Goal: Transaction & Acquisition: Download file/media

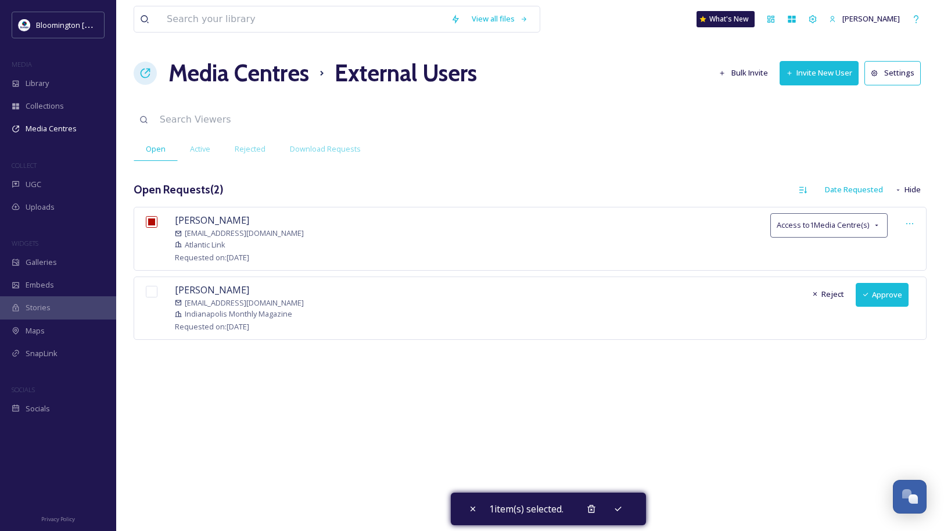
scroll to position [3052, 0]
click at [61, 78] on div "Library" at bounding box center [58, 83] width 116 height 23
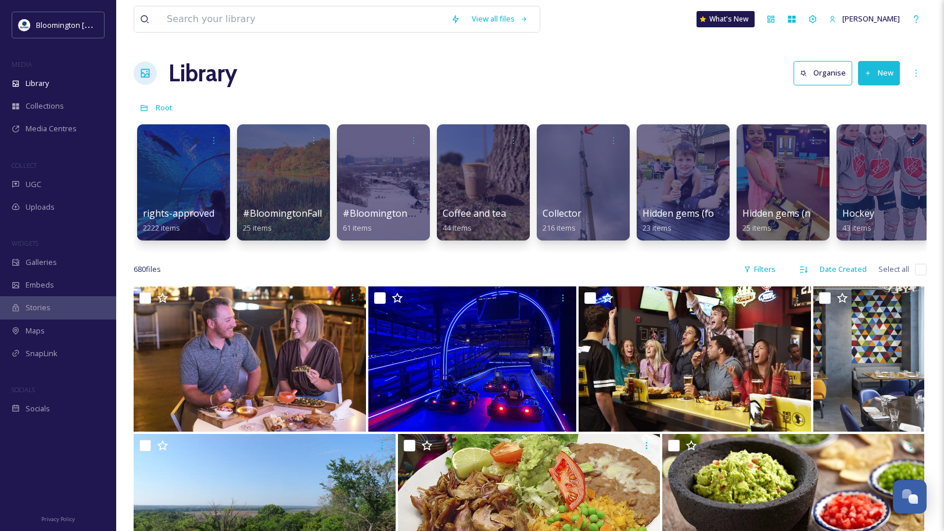
click at [285, 175] on div at bounding box center [283, 182] width 93 height 116
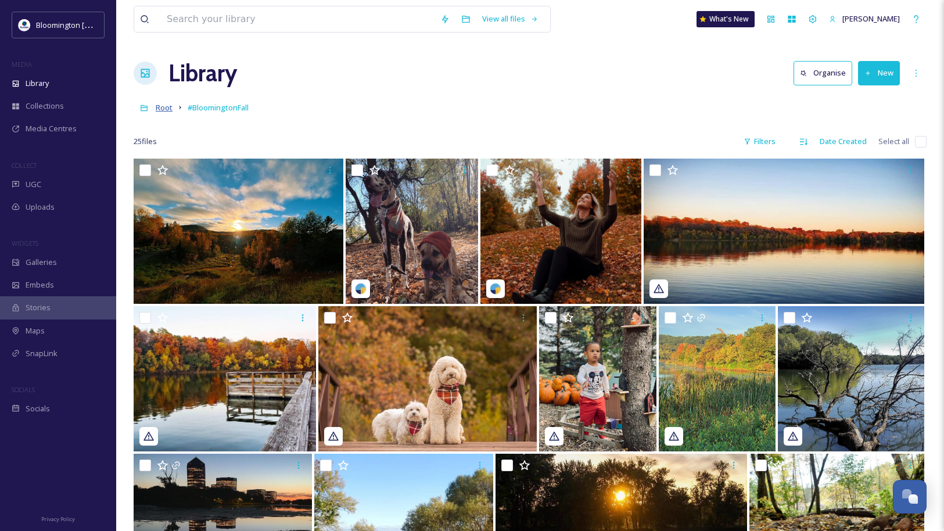
click at [167, 107] on span "Root" at bounding box center [164, 107] width 17 height 10
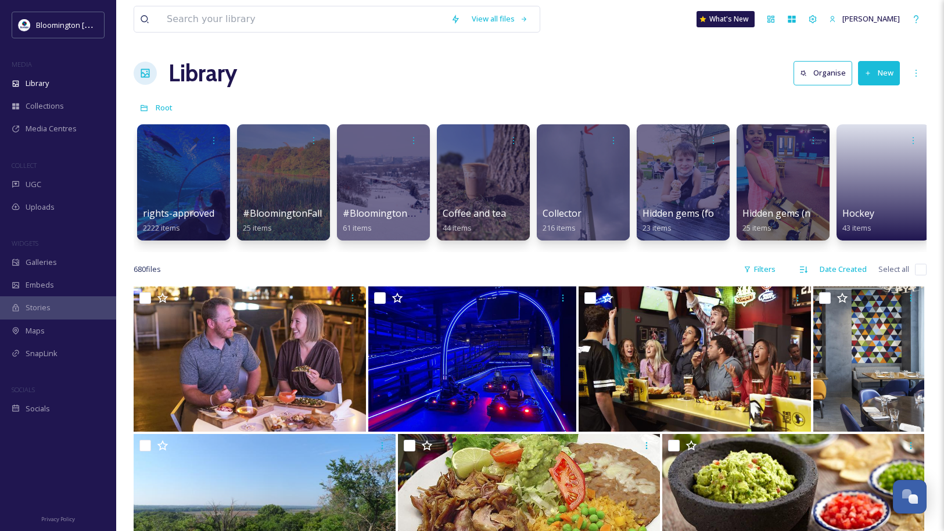
click at [198, 185] on div at bounding box center [183, 182] width 93 height 116
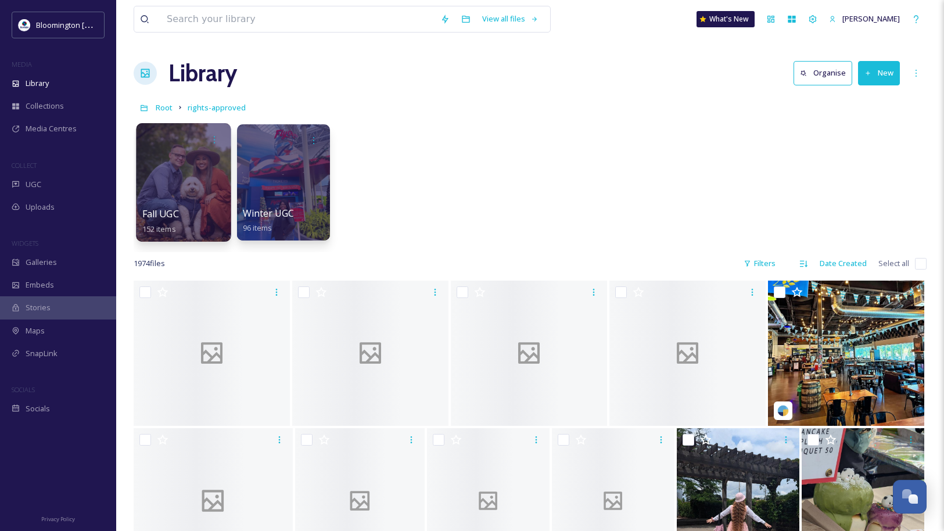
click at [204, 203] on div at bounding box center [183, 182] width 95 height 118
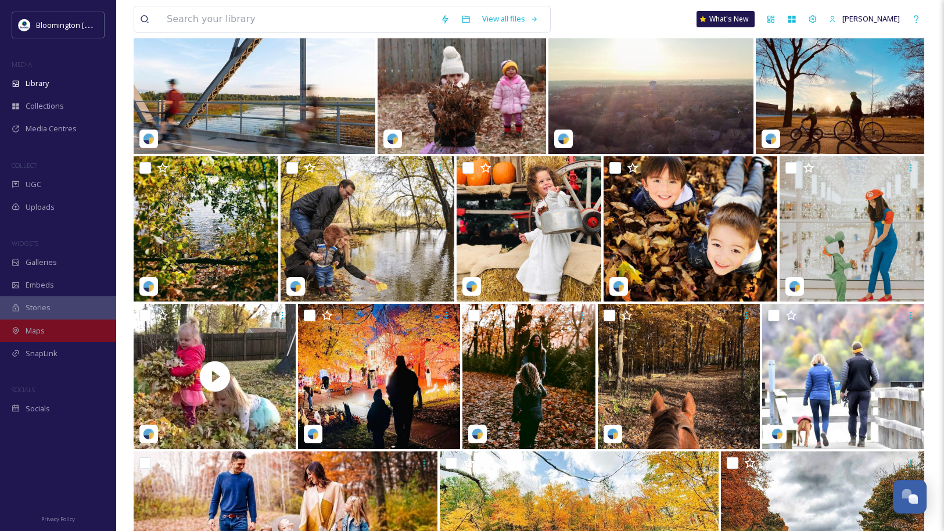
scroll to position [3402, 0]
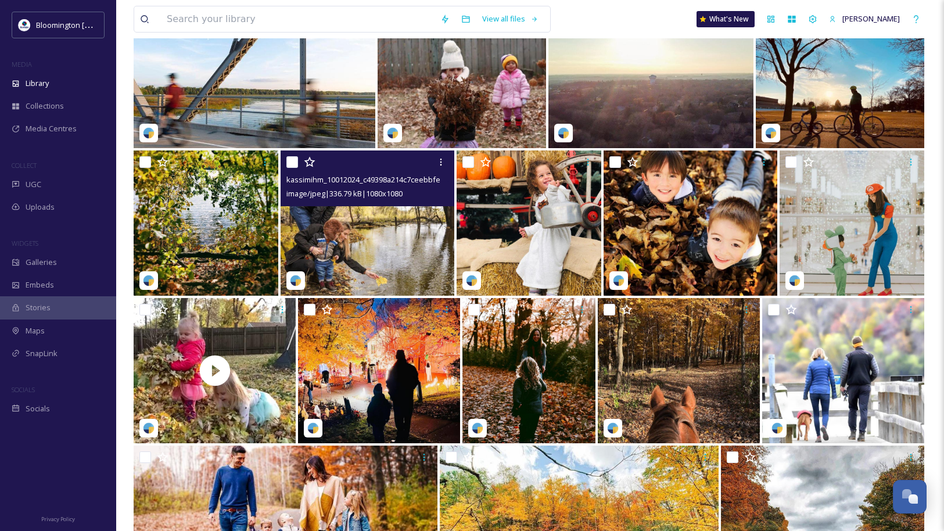
click at [376, 226] on img at bounding box center [368, 222] width 174 height 145
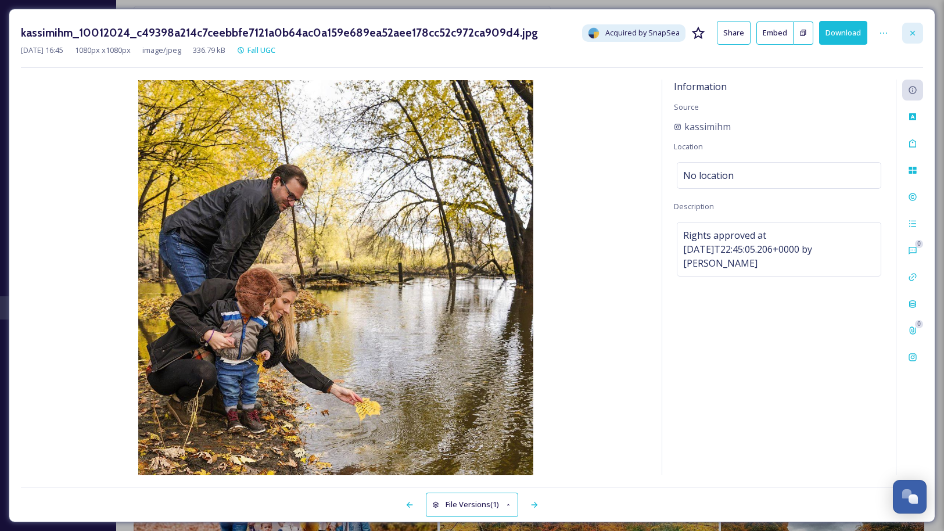
click at [911, 35] on icon at bounding box center [912, 32] width 9 height 9
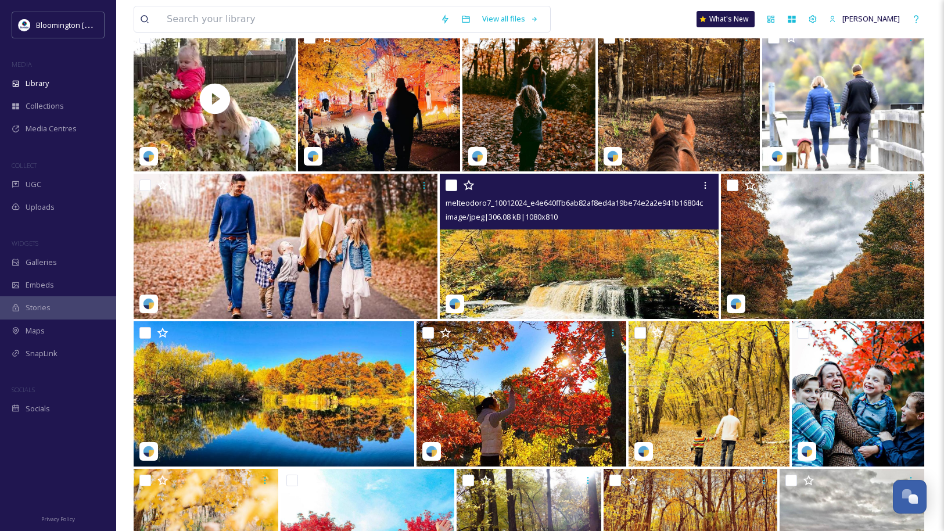
scroll to position [3669, 0]
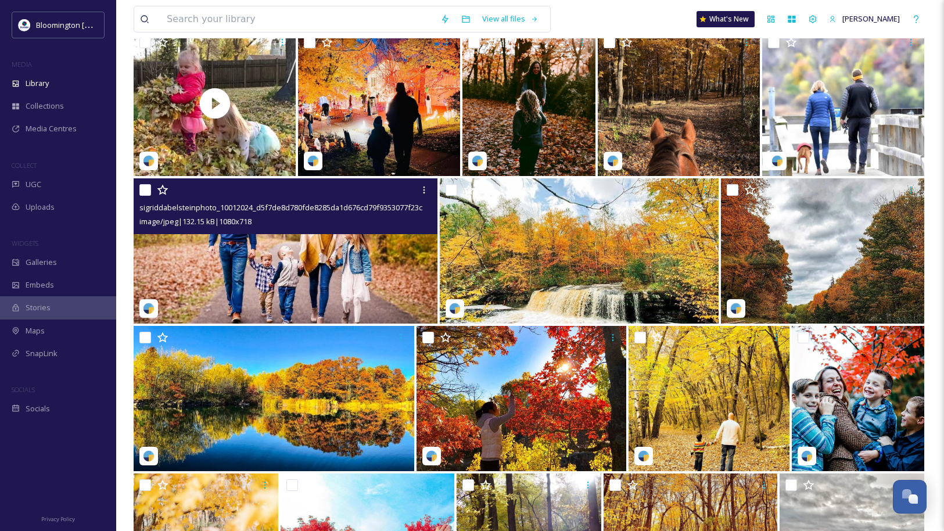
click at [377, 254] on img at bounding box center [286, 250] width 304 height 145
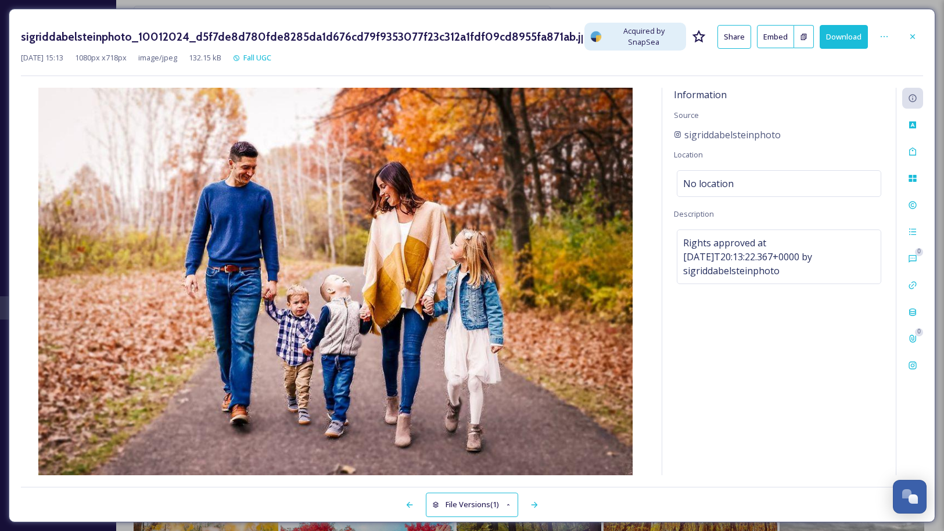
click at [924, 26] on div "sigriddabelsteinphoto_10012024_d5f7de8d780fde8285da1d676cd79f9353077f23c312a1fd…" at bounding box center [472, 265] width 927 height 513
click at [922, 30] on div at bounding box center [912, 36] width 21 height 21
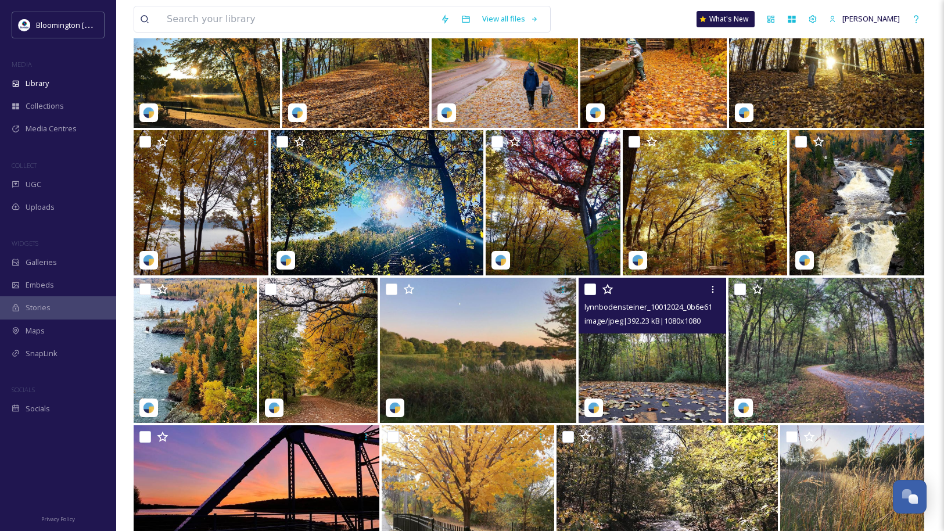
scroll to position [4286, 0]
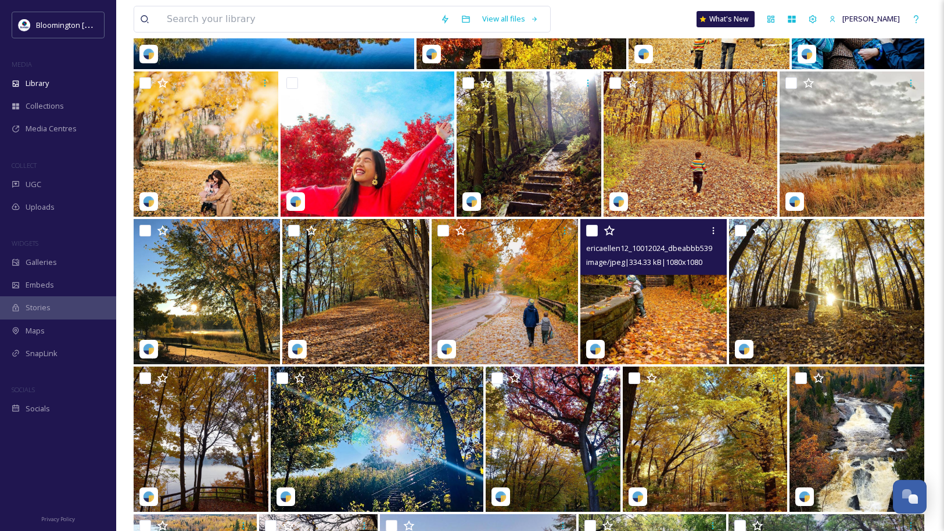
click at [669, 298] on img at bounding box center [653, 291] width 146 height 145
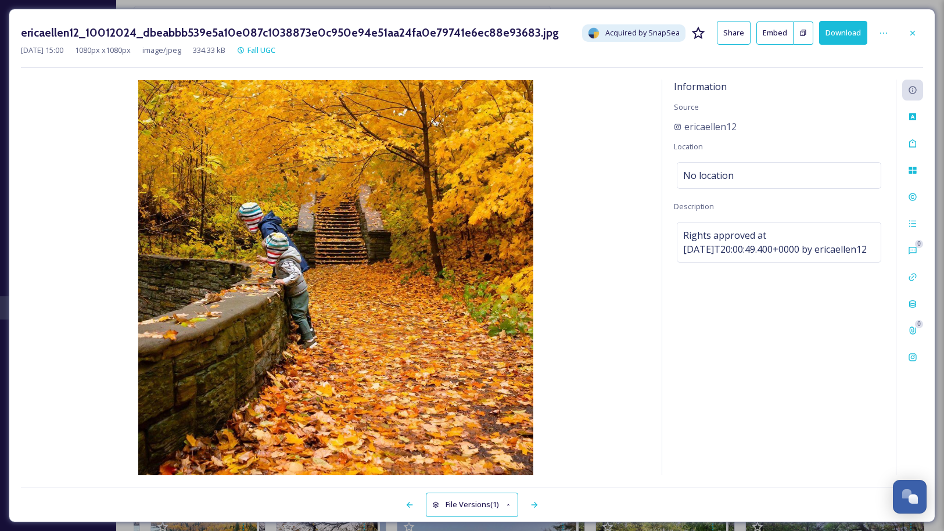
click at [909, 29] on icon at bounding box center [912, 32] width 9 height 9
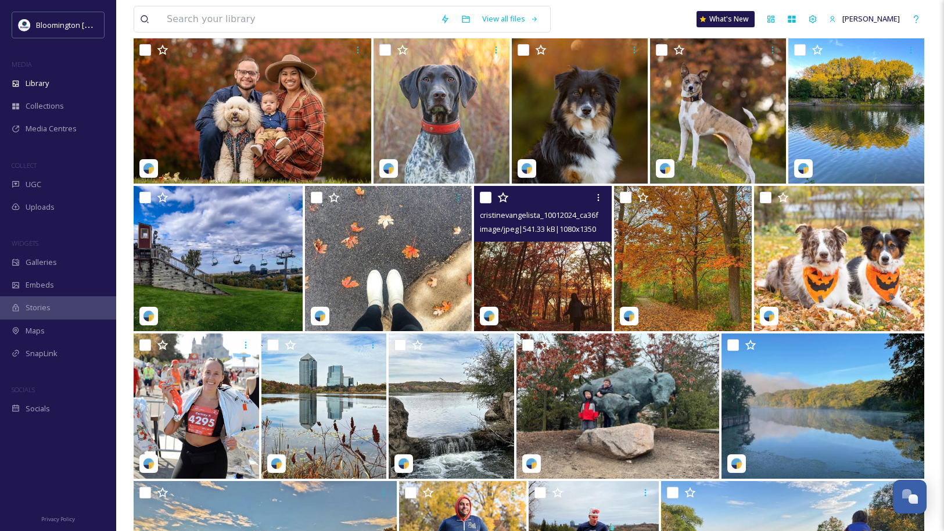
scroll to position [561, 0]
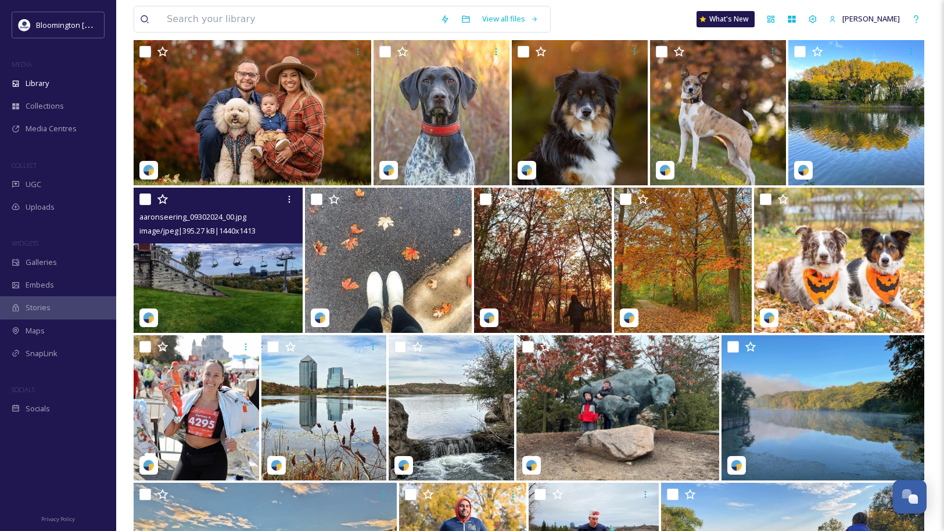
click at [195, 268] on img at bounding box center [218, 260] width 169 height 145
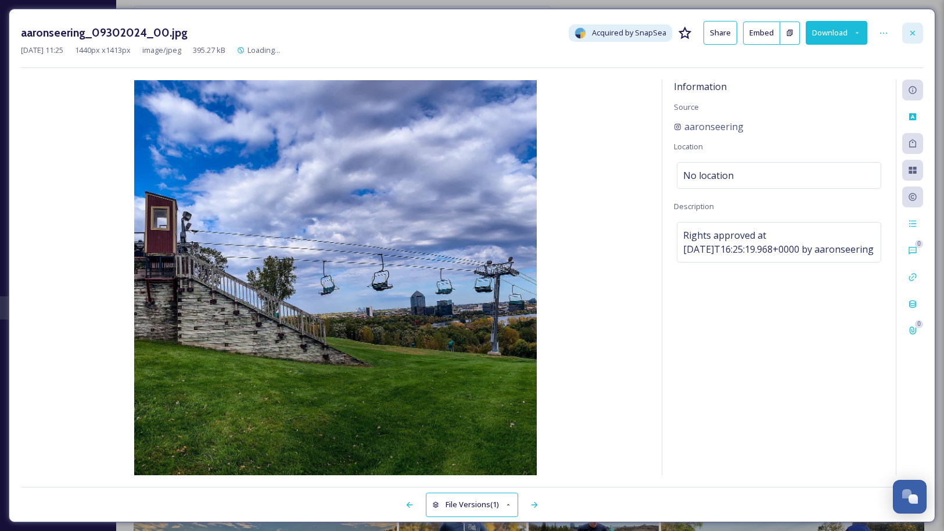
click at [902, 31] on div at bounding box center [912, 33] width 21 height 21
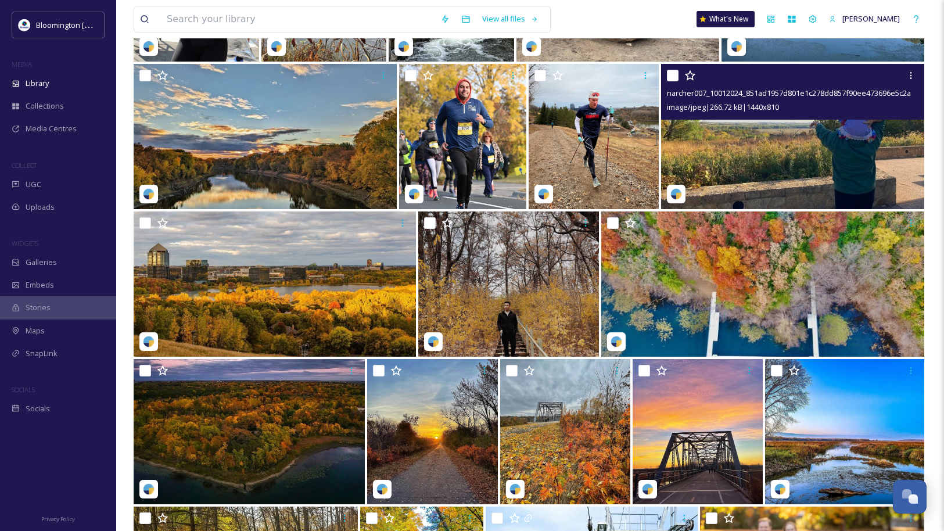
scroll to position [981, 0]
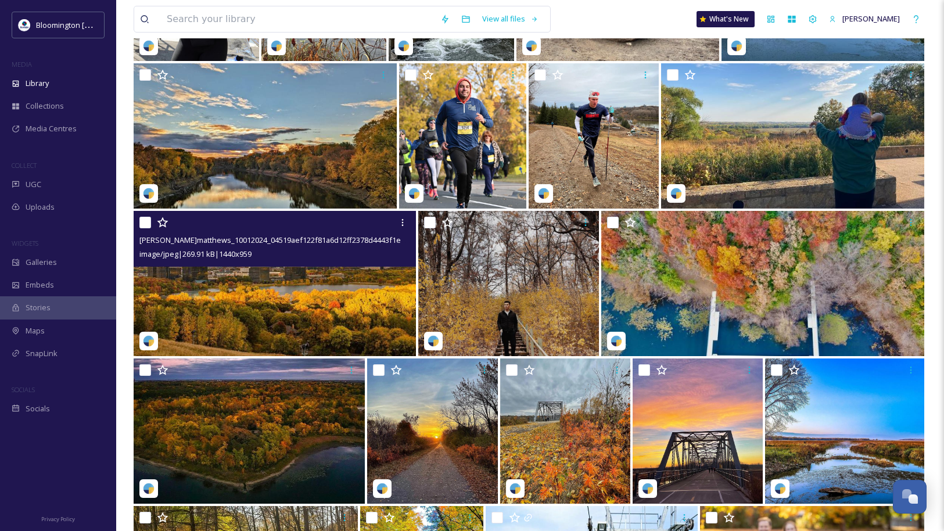
click at [286, 278] on img at bounding box center [275, 283] width 282 height 145
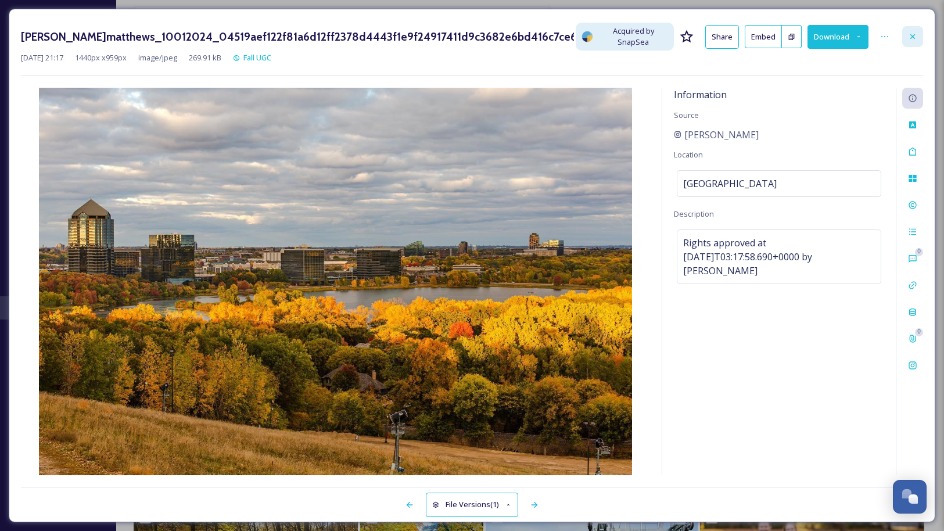
click at [917, 32] on icon at bounding box center [912, 36] width 9 height 9
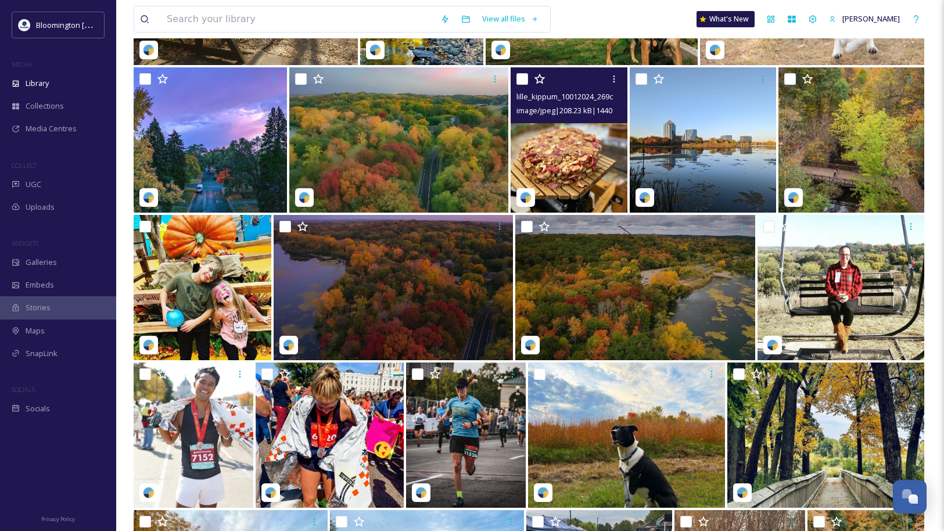
scroll to position [1567, 0]
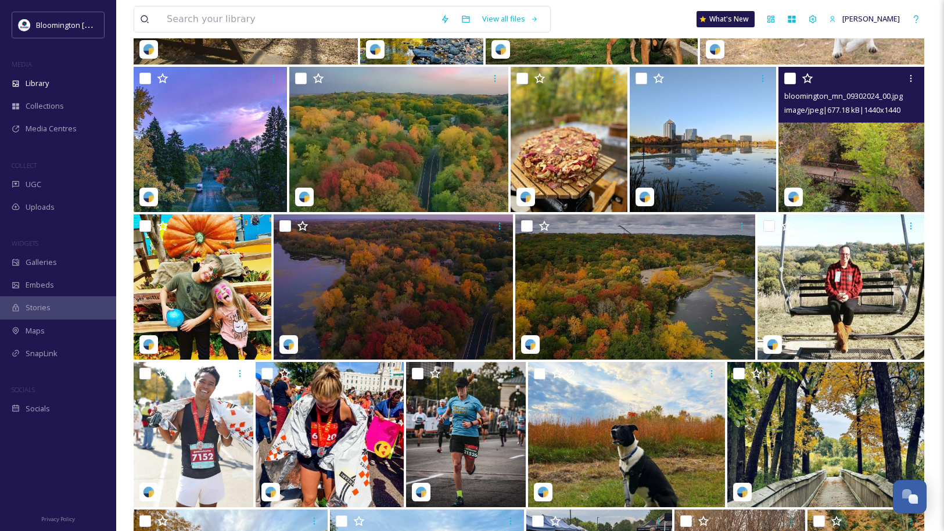
click at [877, 160] on img at bounding box center [851, 139] width 146 height 145
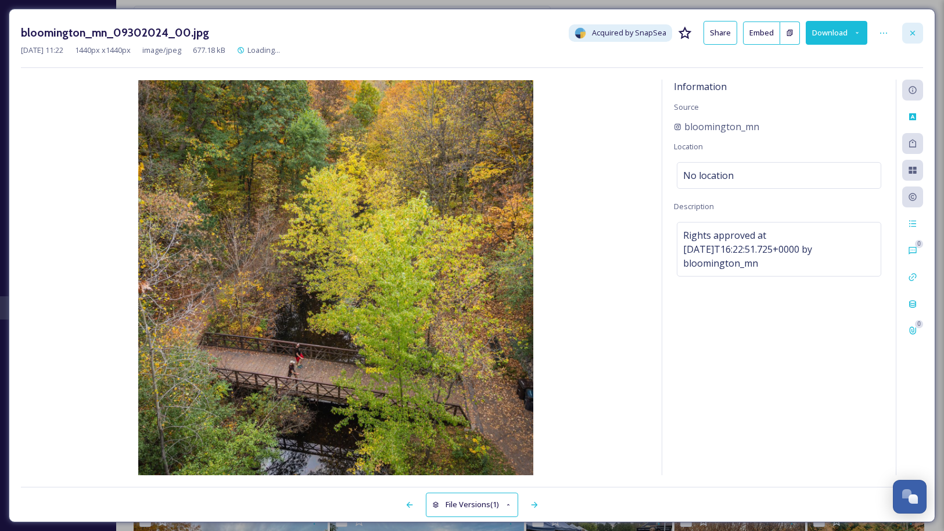
click at [922, 35] on div at bounding box center [912, 33] width 21 height 21
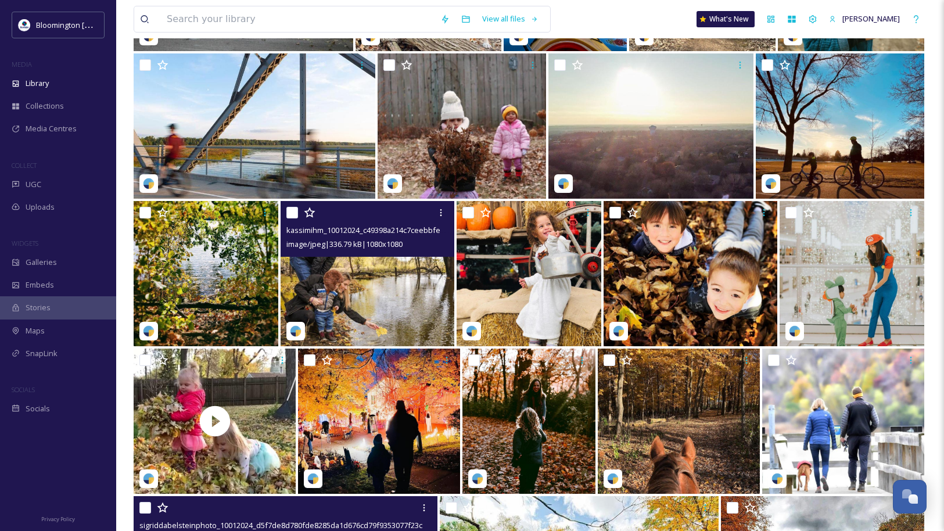
scroll to position [3353, 0]
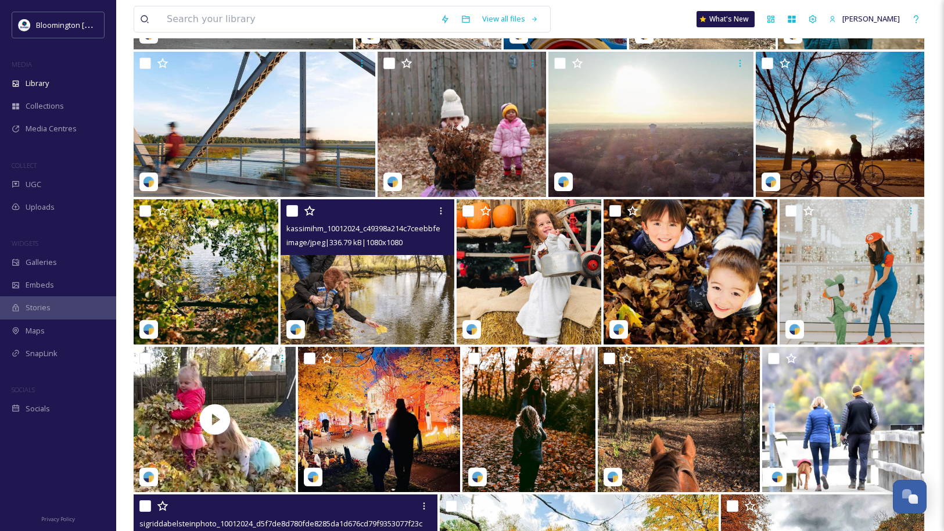
click at [411, 303] on img at bounding box center [368, 271] width 174 height 145
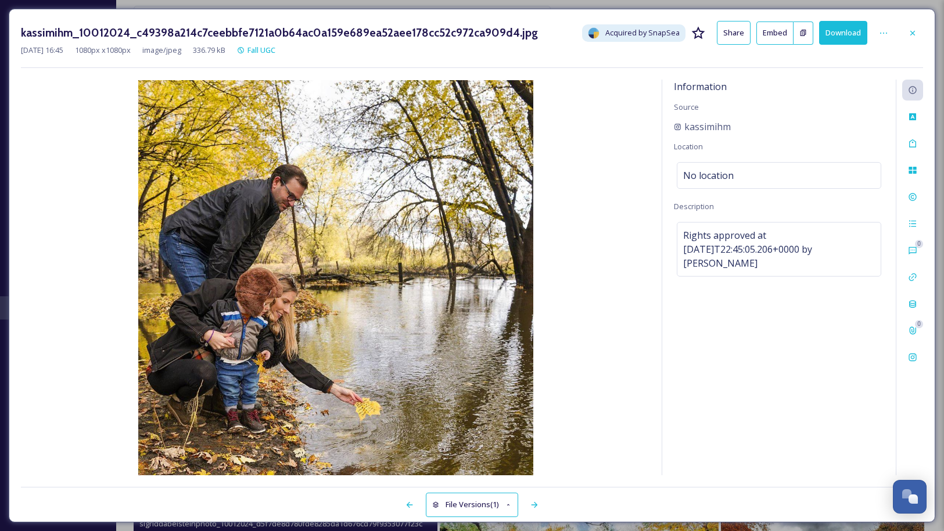
click at [848, 32] on button "Download" at bounding box center [843, 33] width 48 height 24
click at [912, 35] on icon at bounding box center [912, 32] width 9 height 9
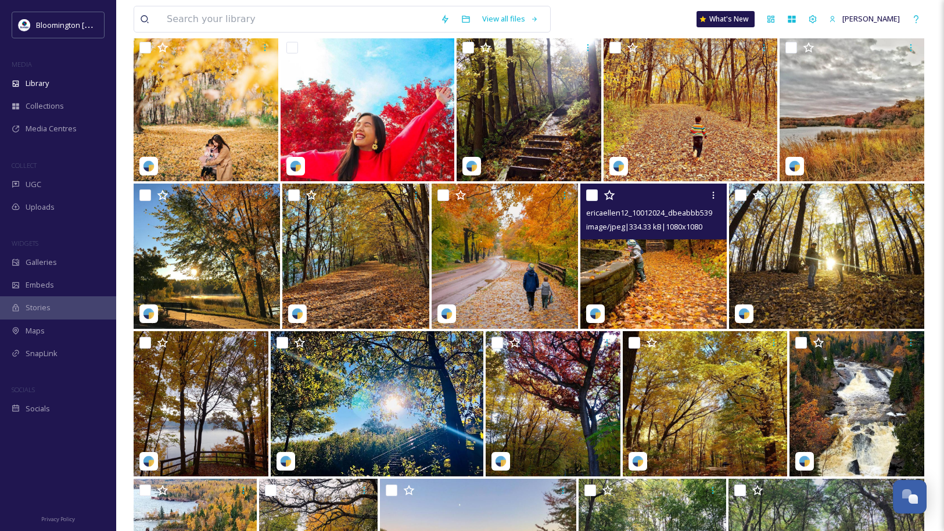
scroll to position [4119, 0]
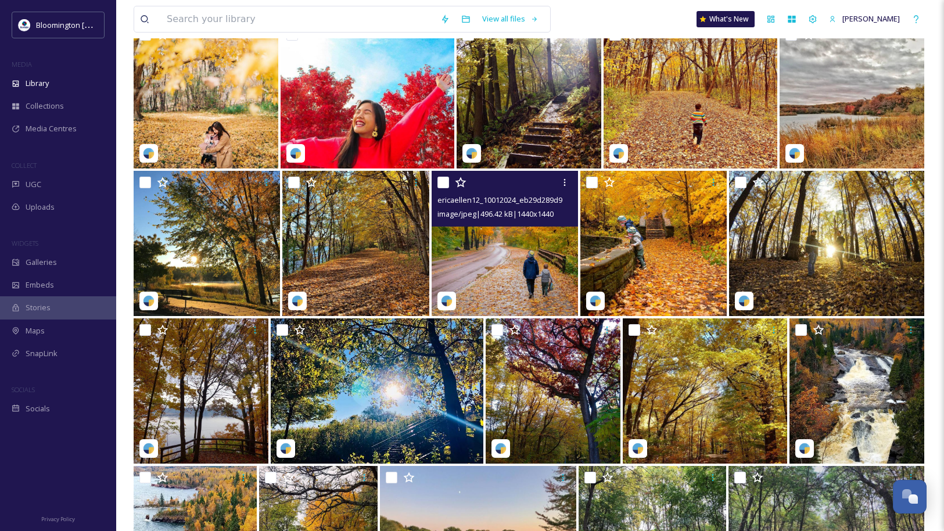
click at [516, 261] on img at bounding box center [505, 243] width 146 height 145
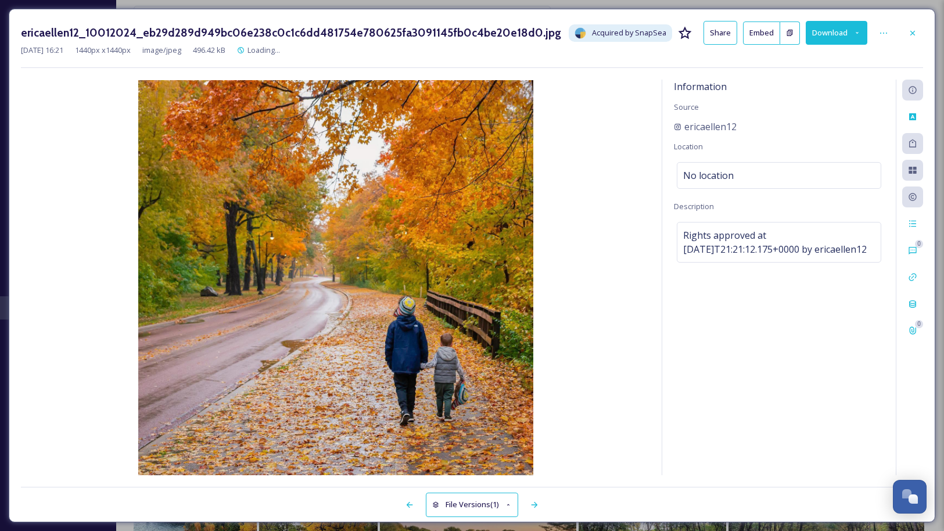
click at [830, 29] on button "Download" at bounding box center [837, 33] width 62 height 24
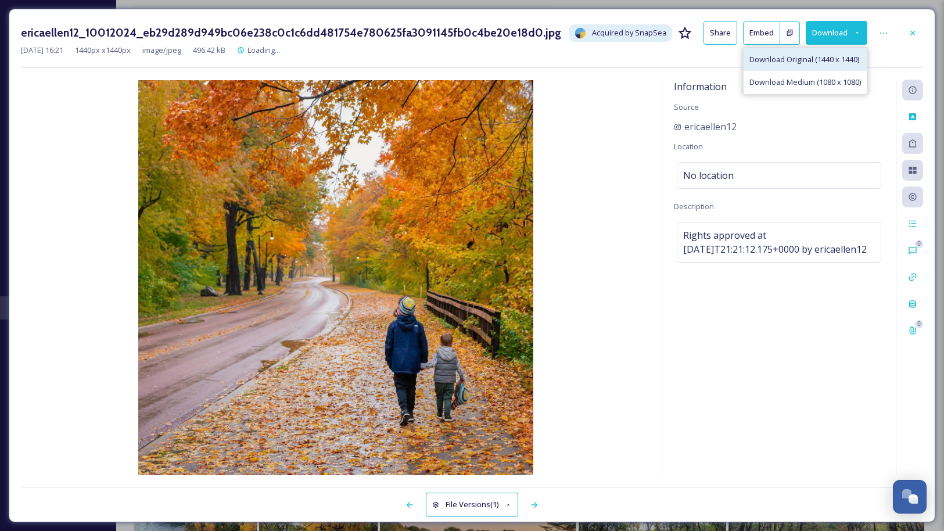
click at [825, 58] on span "Download Original (1440 x 1440)" at bounding box center [804, 59] width 110 height 11
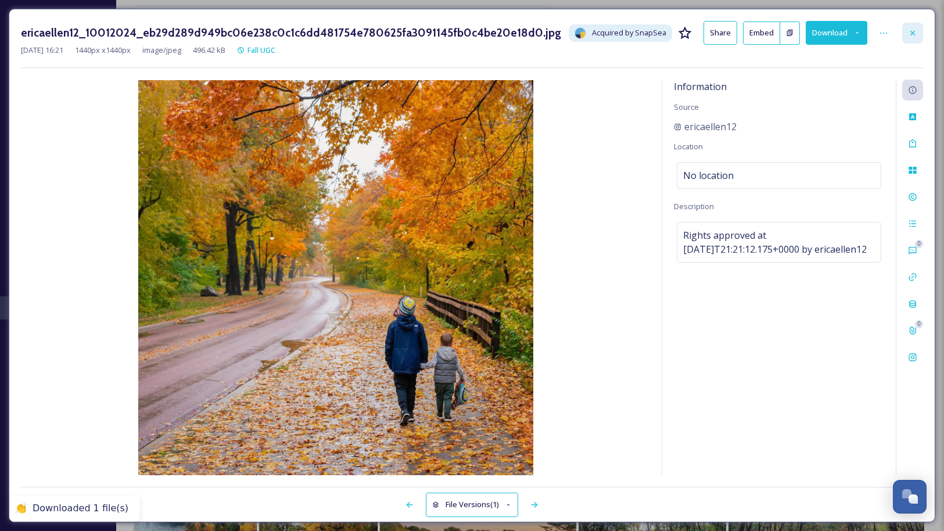
click at [911, 33] on icon at bounding box center [912, 32] width 9 height 9
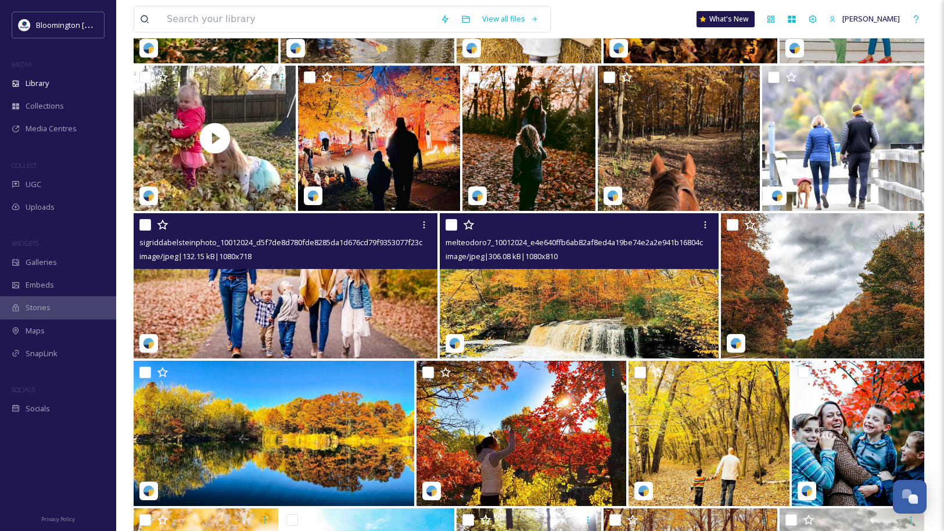
scroll to position [3628, 0]
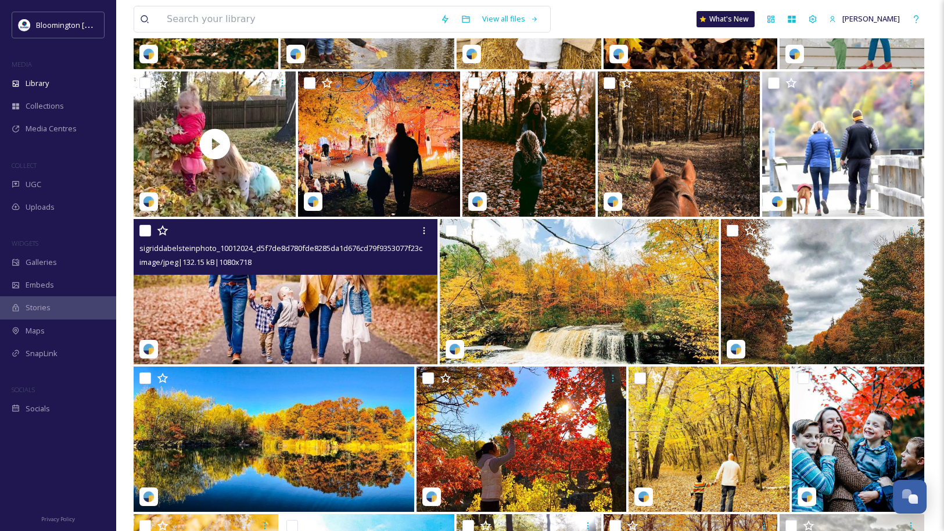
click at [332, 311] on img at bounding box center [286, 291] width 304 height 145
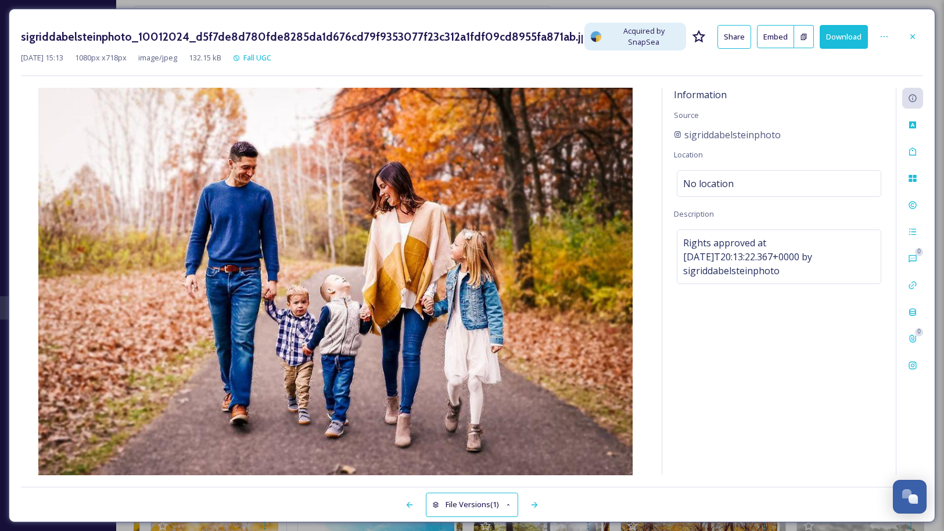
click at [848, 39] on button "Download" at bounding box center [844, 37] width 48 height 24
click at [916, 32] on icon at bounding box center [912, 36] width 9 height 9
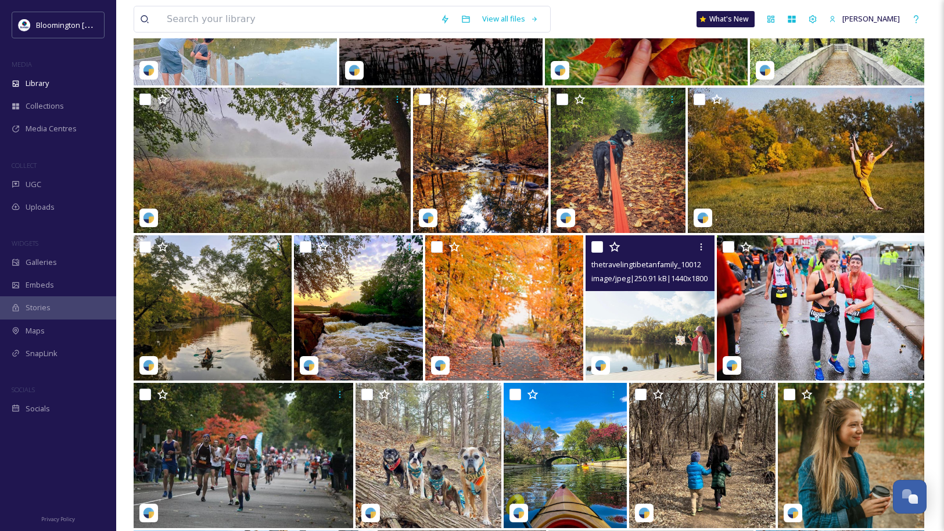
scroll to position [2877, 0]
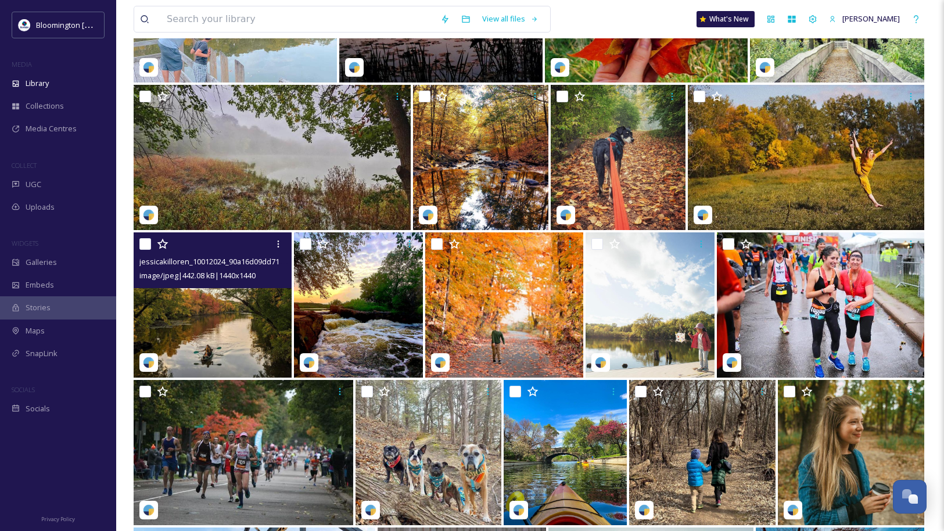
click at [240, 306] on img at bounding box center [213, 304] width 158 height 145
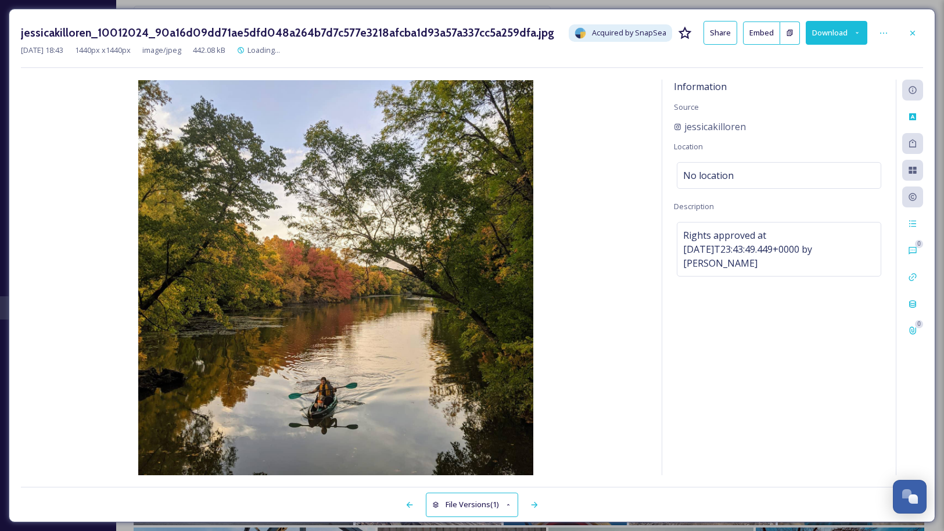
click at [839, 31] on button "Download" at bounding box center [837, 33] width 62 height 24
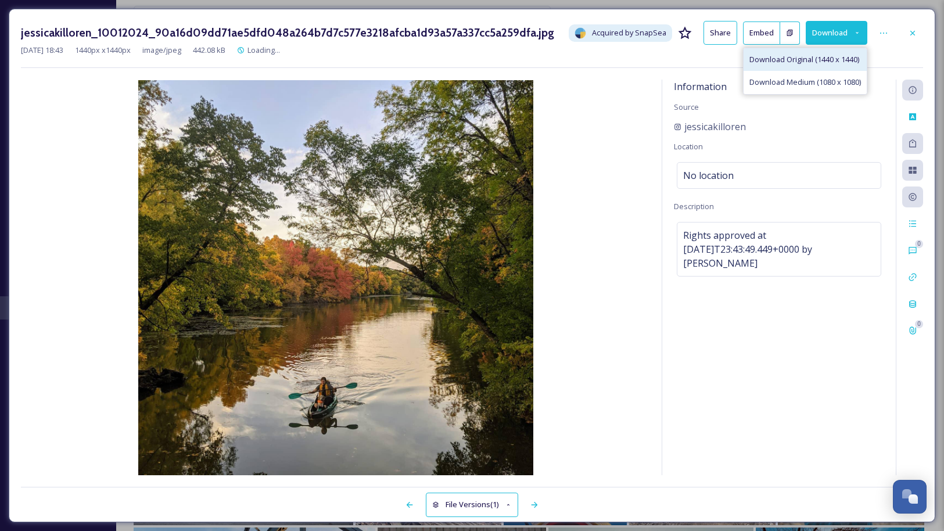
click at [850, 60] on span "Download Original (1440 x 1440)" at bounding box center [804, 59] width 110 height 11
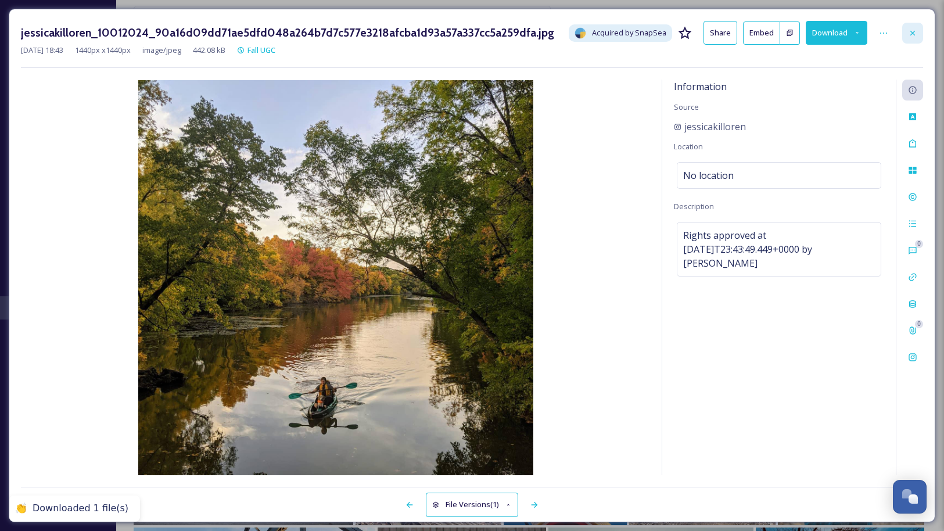
click at [912, 31] on icon at bounding box center [912, 32] width 9 height 9
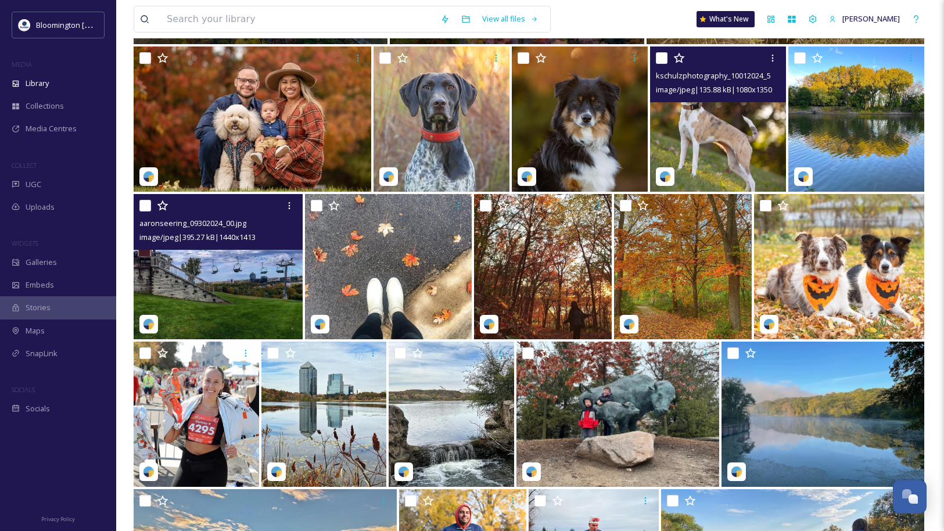
scroll to position [558, 0]
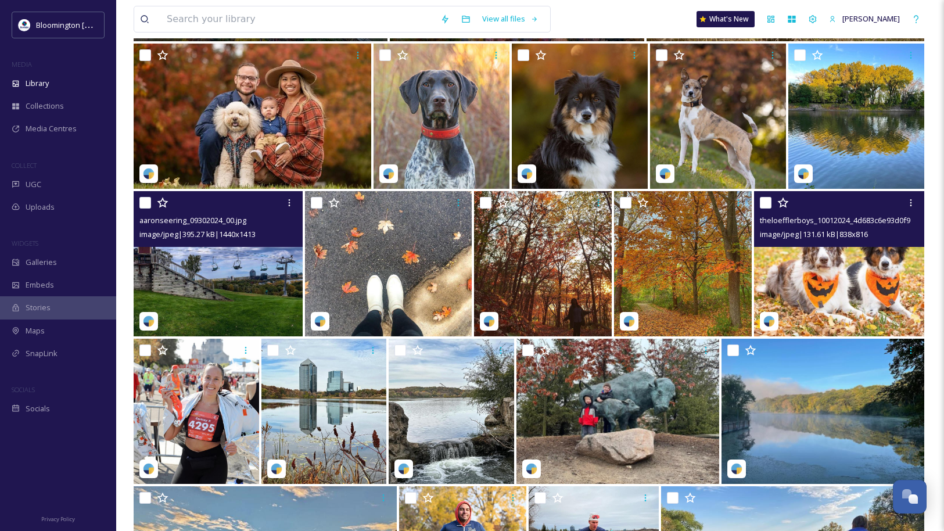
click at [836, 283] on img at bounding box center [839, 263] width 170 height 145
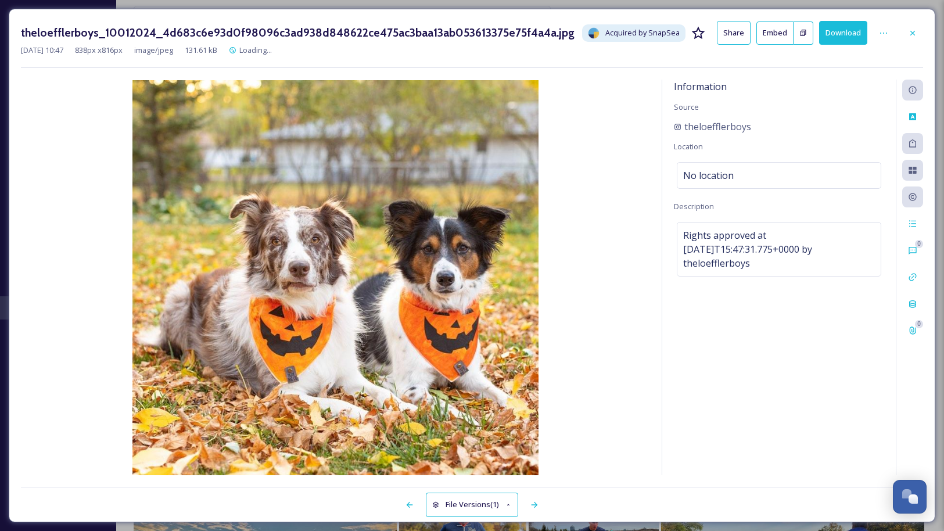
click at [850, 36] on button "Download" at bounding box center [843, 33] width 48 height 24
click at [921, 34] on div at bounding box center [912, 33] width 21 height 21
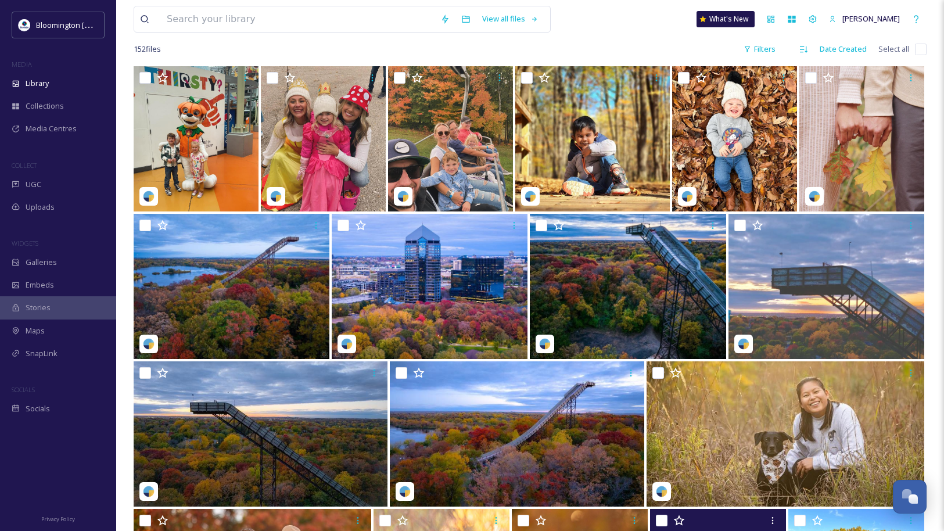
scroll to position [56, 0]
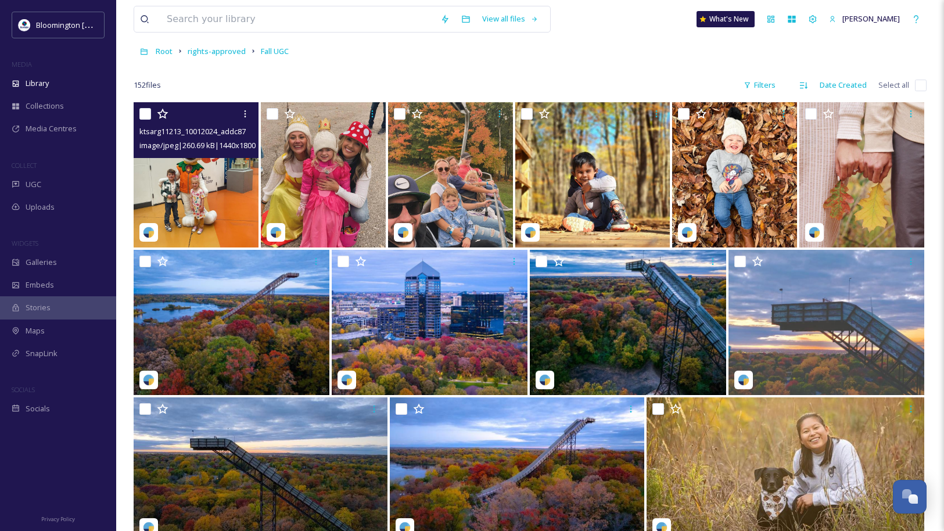
click at [216, 179] on img at bounding box center [196, 174] width 125 height 145
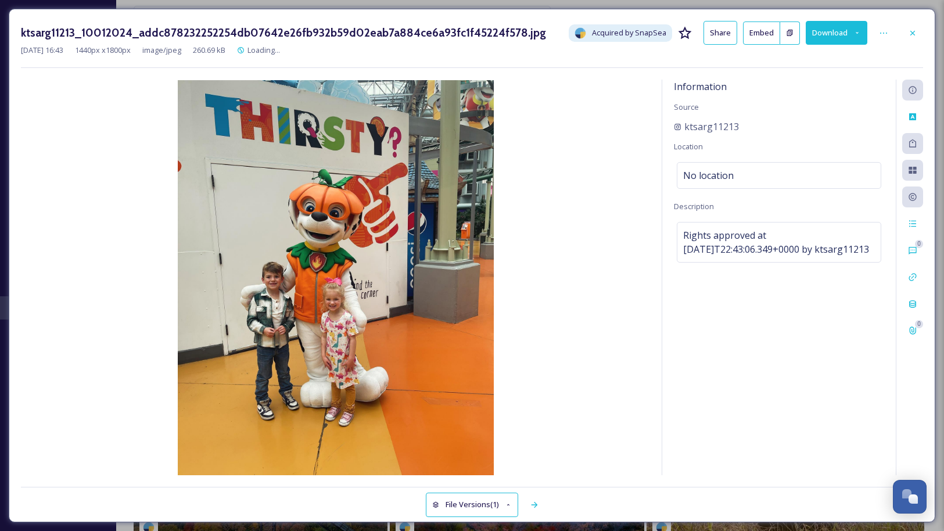
click at [839, 35] on button "Download" at bounding box center [837, 33] width 62 height 24
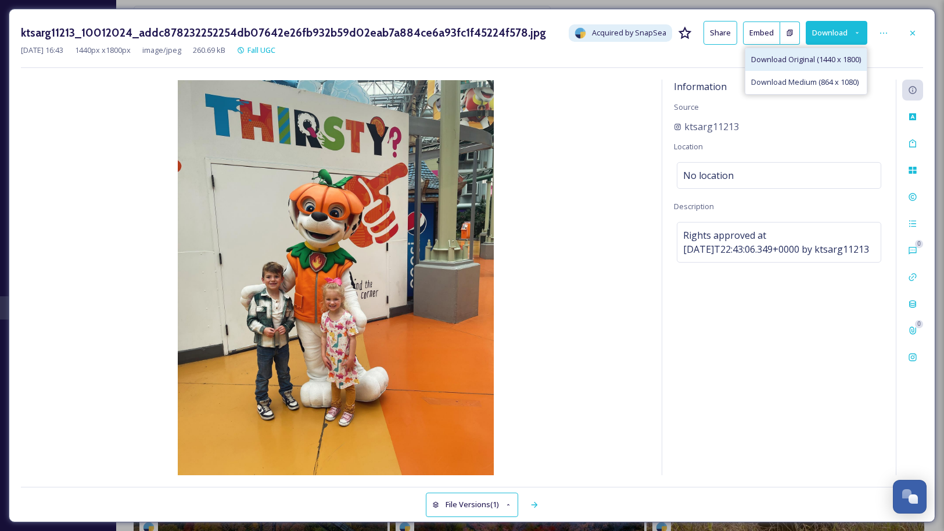
click at [816, 63] on span "Download Original (1440 x 1800)" at bounding box center [806, 59] width 110 height 11
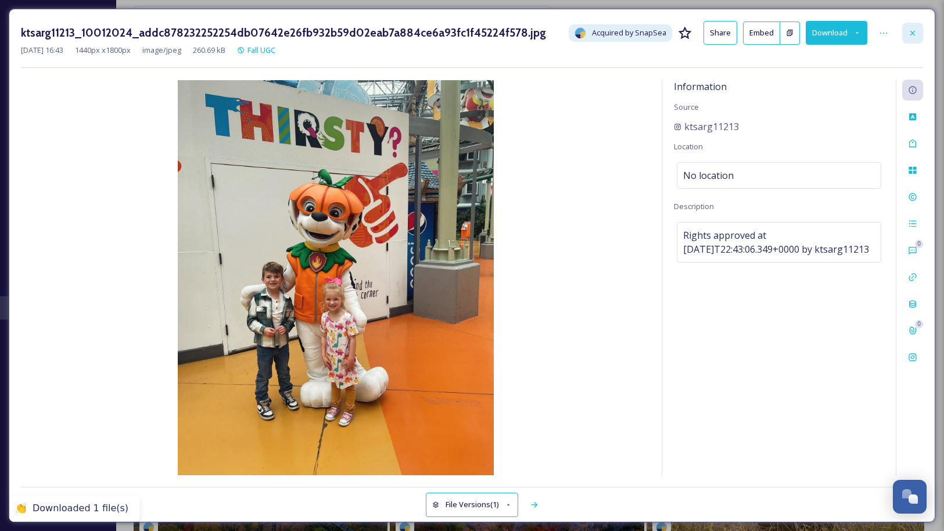
click at [911, 32] on icon at bounding box center [912, 32] width 5 height 5
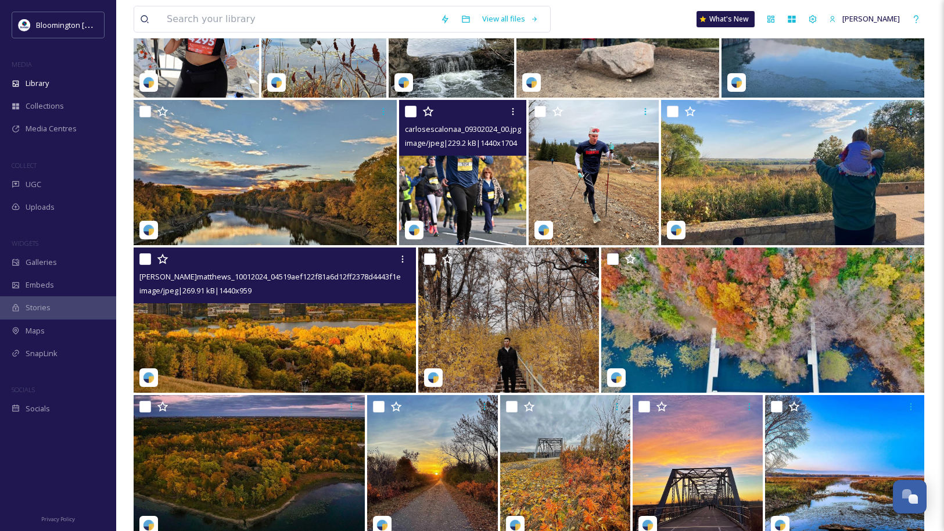
scroll to position [1024, 0]
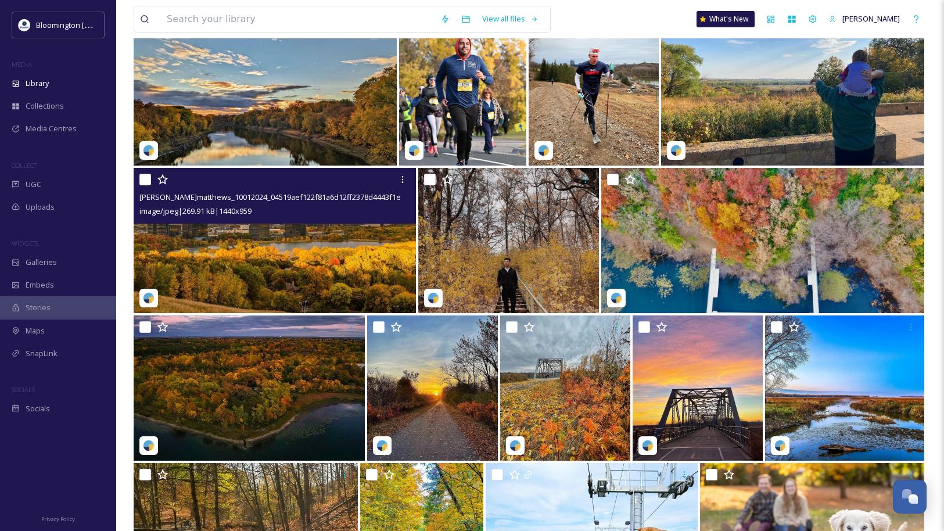
click at [299, 252] on img at bounding box center [275, 240] width 282 height 145
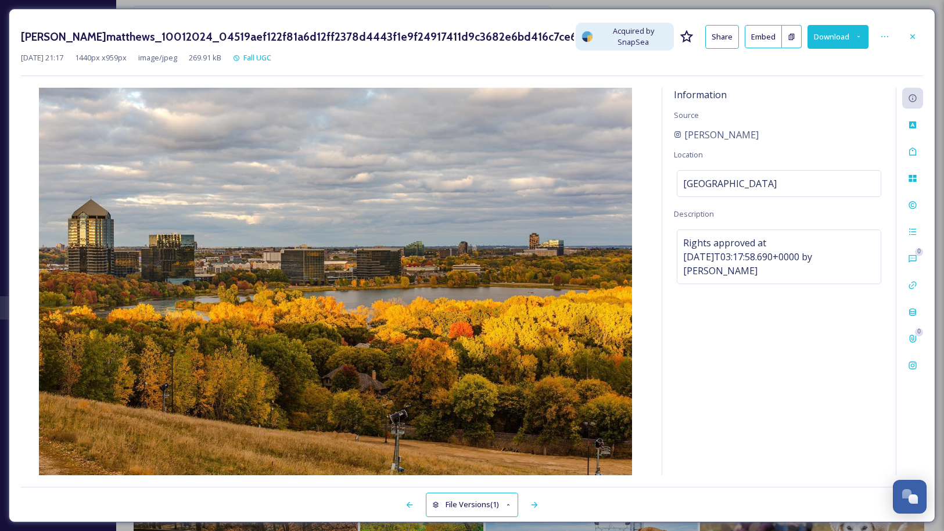
click at [827, 30] on button "Download" at bounding box center [838, 37] width 62 height 24
click at [818, 58] on span "Download Original (1440 x 959)" at bounding box center [808, 63] width 106 height 11
click at [878, 69] on div "[PERSON_NAME]matthews_10012024_04519aef122f81a6d12ff2378d4443f1e9f24917411d9c36…" at bounding box center [472, 265] width 927 height 513
click at [912, 32] on icon at bounding box center [912, 36] width 9 height 9
